Goal: Task Accomplishment & Management: Manage account settings

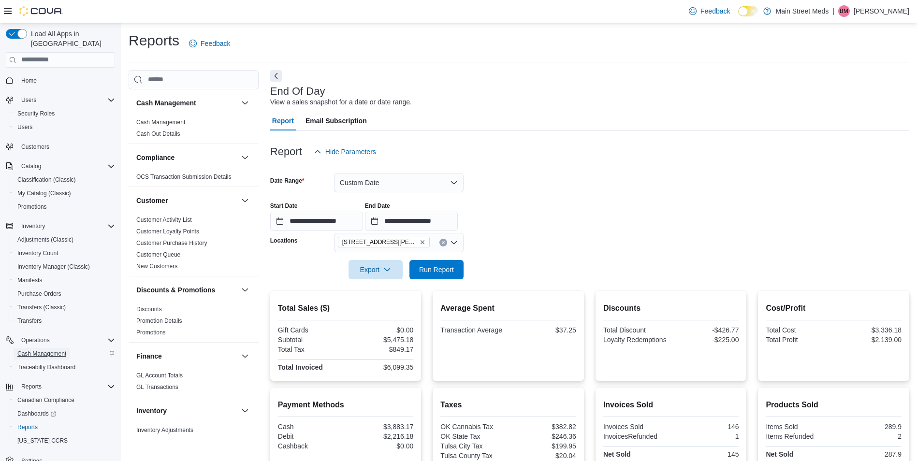
click at [56, 350] on span "Cash Management" at bounding box center [41, 354] width 49 height 8
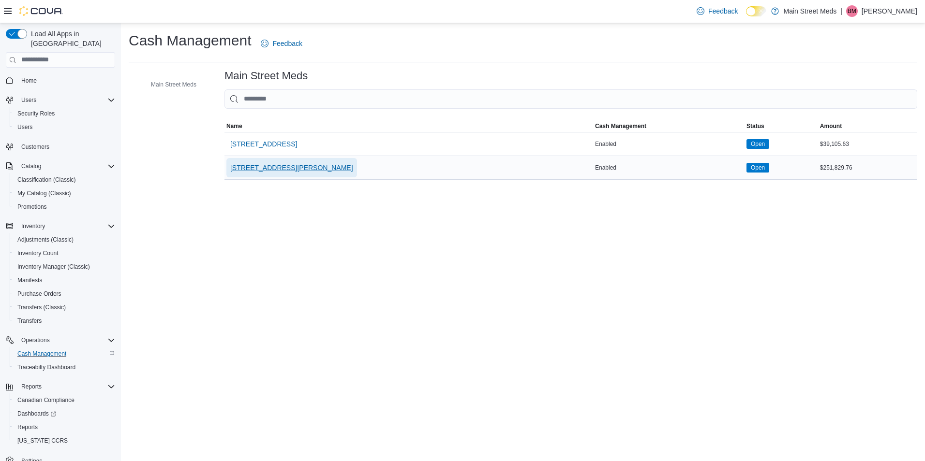
click at [276, 165] on span "[STREET_ADDRESS][PERSON_NAME]" at bounding box center [291, 168] width 123 height 10
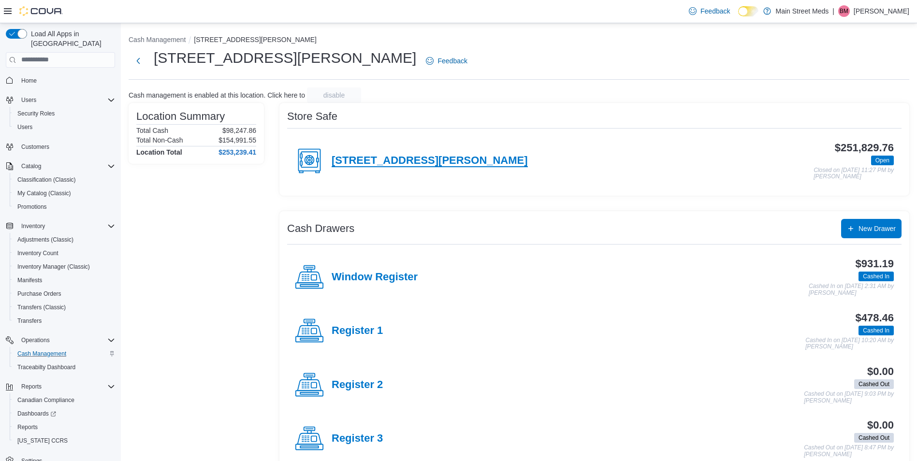
click at [394, 165] on h4 "[STREET_ADDRESS][PERSON_NAME]" at bounding box center [430, 161] width 196 height 13
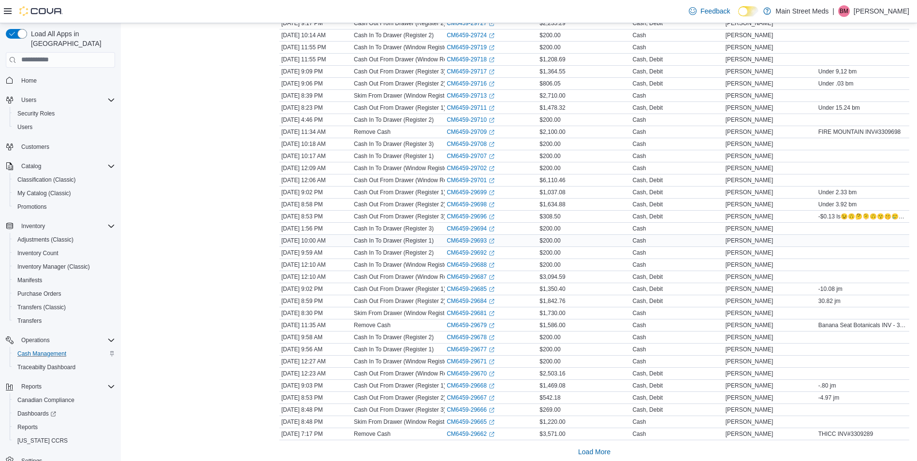
scroll to position [992, 0]
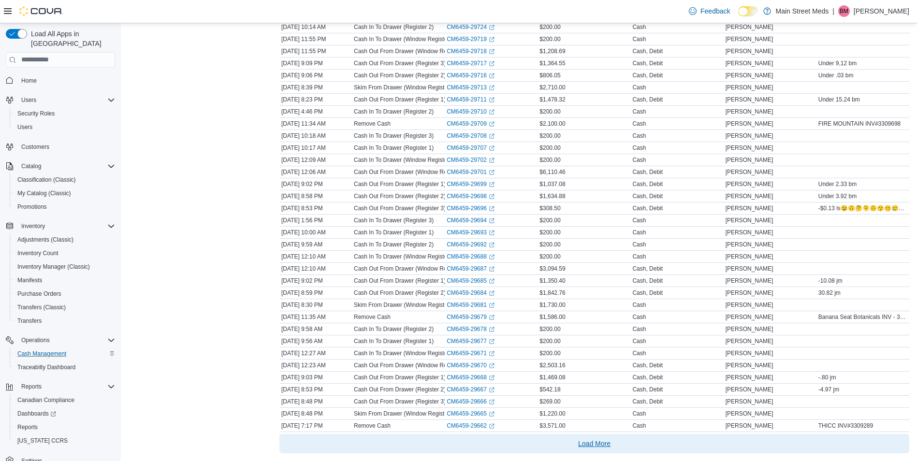
click at [592, 445] on span "Load More" at bounding box center [594, 444] width 32 height 10
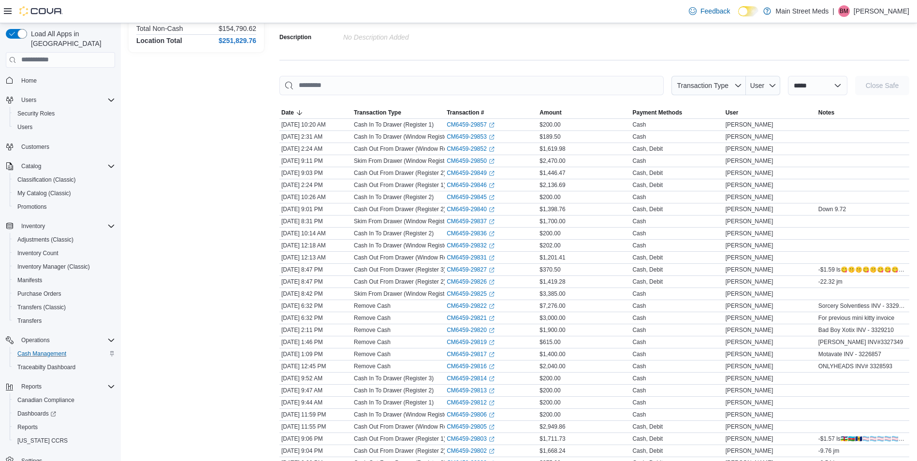
scroll to position [0, 0]
